Goal: Find specific page/section: Find specific page/section

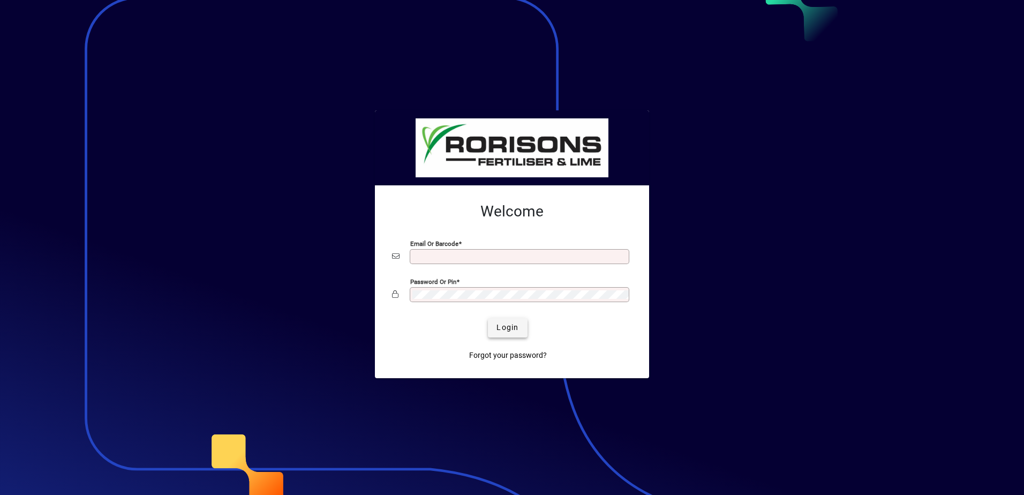
type input "**********"
click at [500, 326] on span "Login" at bounding box center [508, 327] width 22 height 11
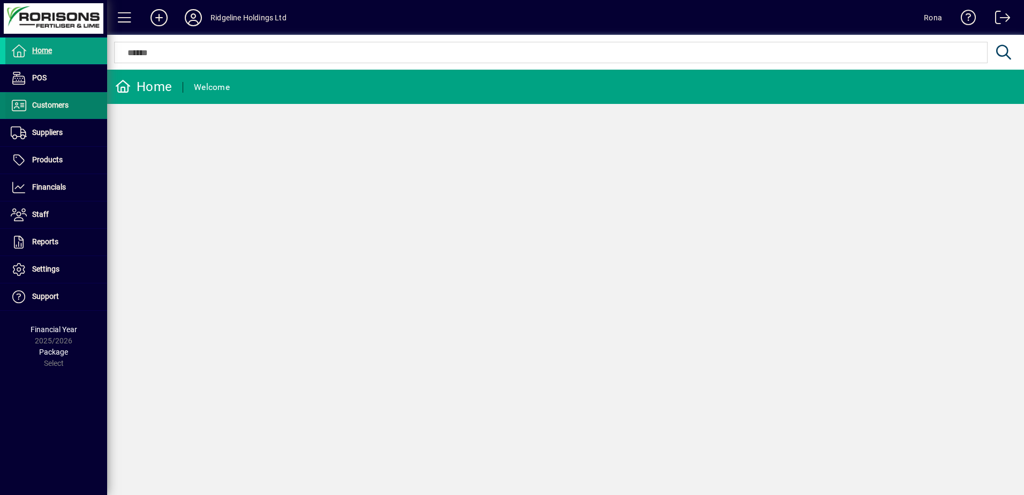
click at [54, 101] on span "Customers" at bounding box center [50, 105] width 36 height 9
